Goal: Browse casually

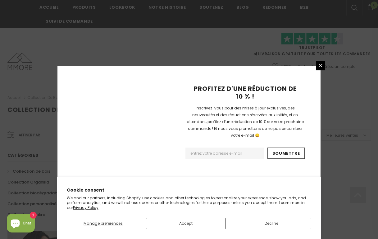
scroll to position [425, 0]
